Goal: Book appointment/travel/reservation

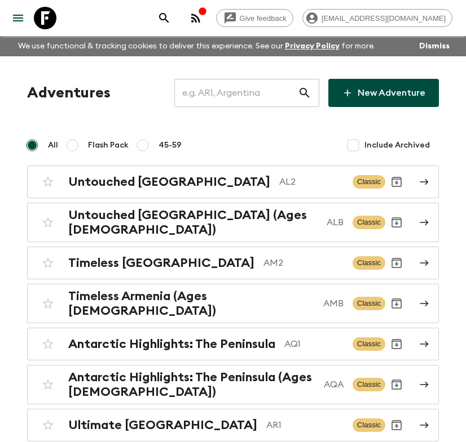
click at [294, 95] on input "text" at bounding box center [235, 93] width 123 height 32
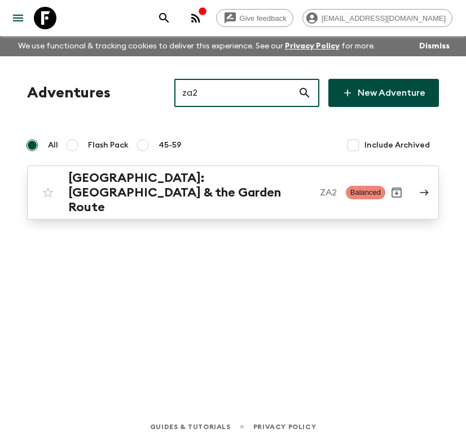
type input "za2"
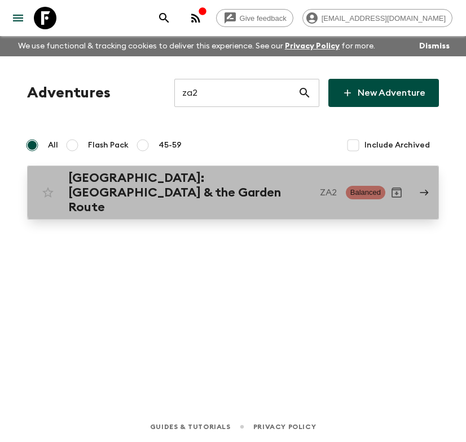
click at [274, 187] on h2 "[GEOGRAPHIC_DATA]: [GEOGRAPHIC_DATA] & the Garden Route" at bounding box center [189, 193] width 242 height 44
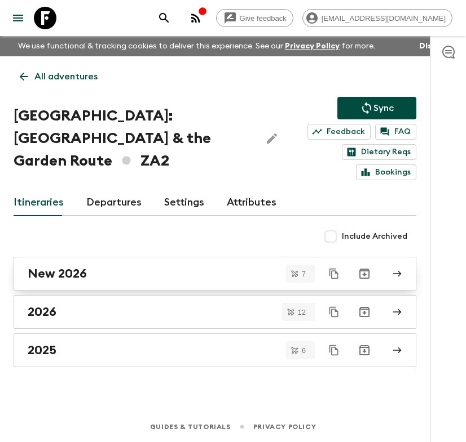
click at [111, 257] on link "New 2026" at bounding box center [215, 274] width 402 height 34
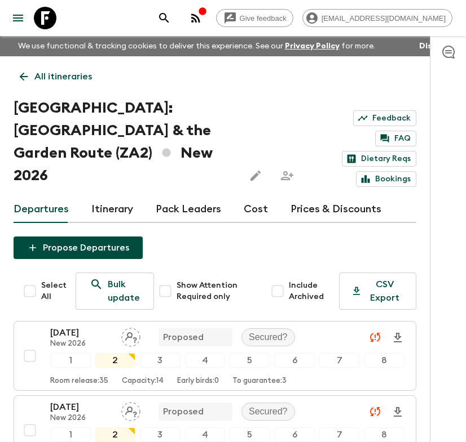
click at [99, 196] on link "Itinerary" at bounding box center [112, 209] width 42 height 27
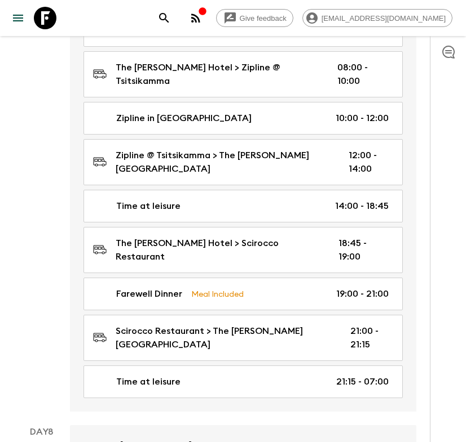
scroll to position [2713, 0]
